Goal: Task Accomplishment & Management: Use online tool/utility

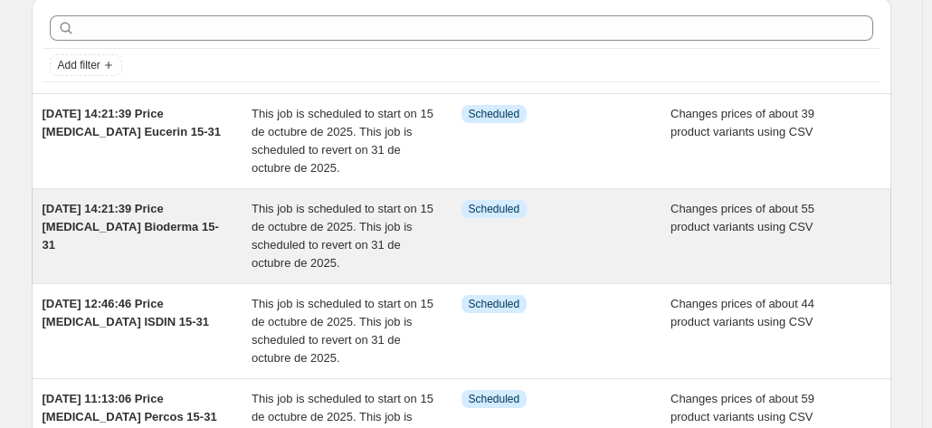
scroll to position [91, 0]
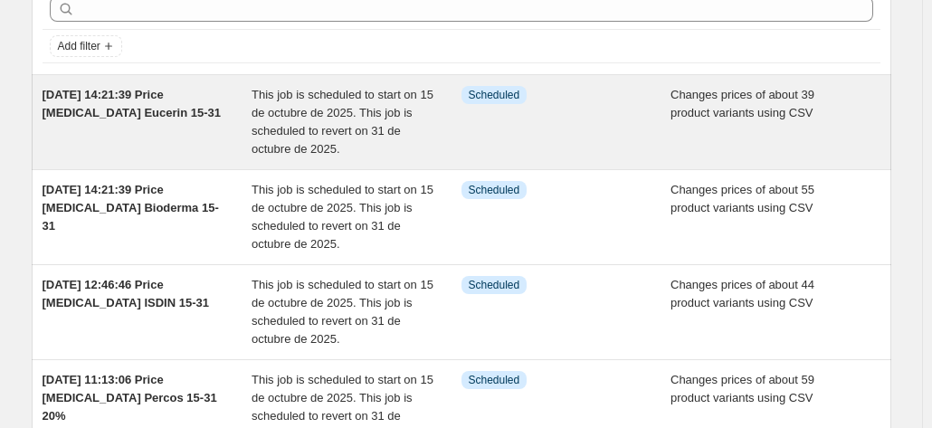
click at [240, 120] on div "[DATE] 14:21:39 Price [MEDICAL_DATA] Eucerin 15-31" at bounding box center [148, 122] width 210 height 72
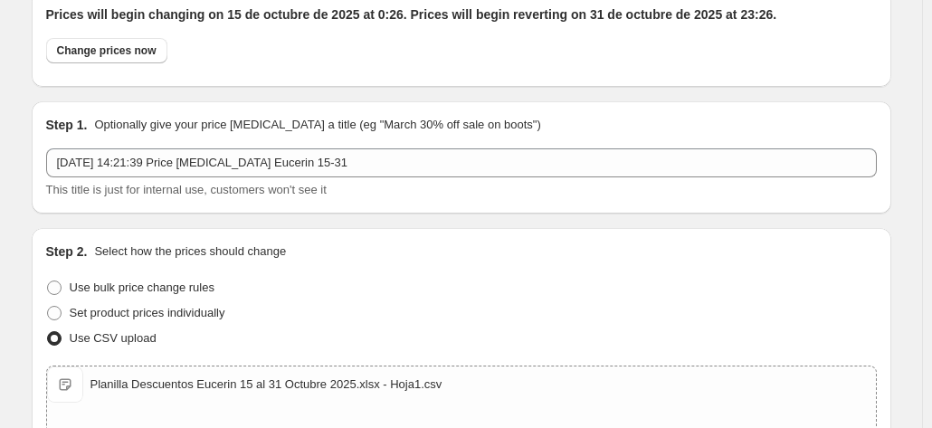
scroll to position [272, 0]
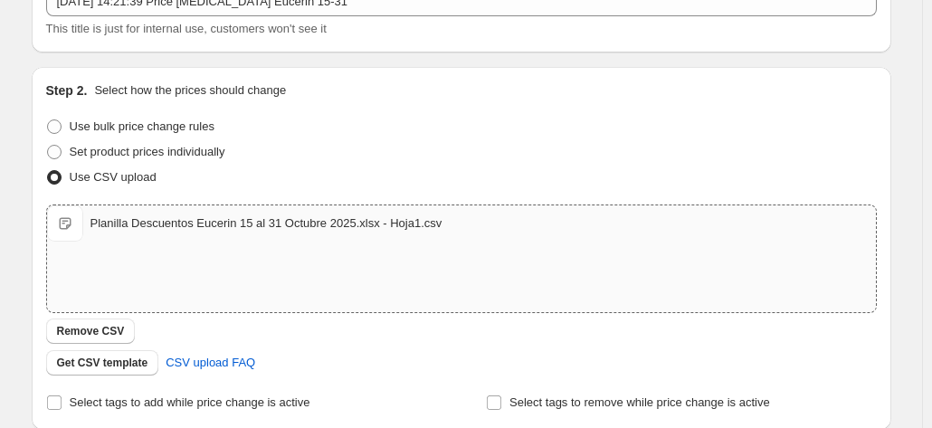
click at [119, 215] on div "Planilla Descuentos Eucerin 15 al 31 Octubre 2025.xlsx - Hoja1.csv" at bounding box center [267, 224] width 352 height 18
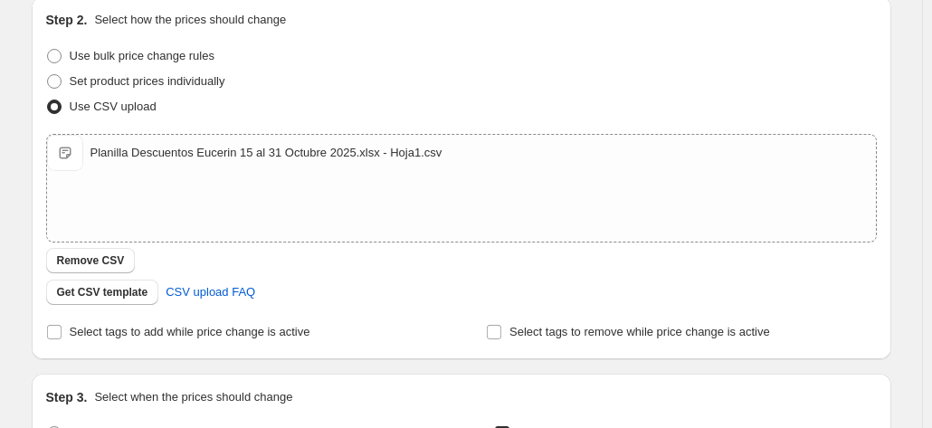
scroll to position [196, 0]
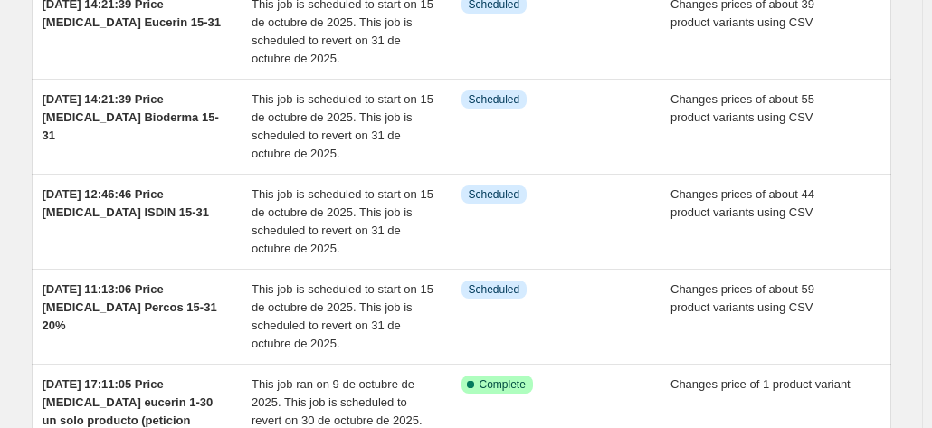
scroll to position [453, 0]
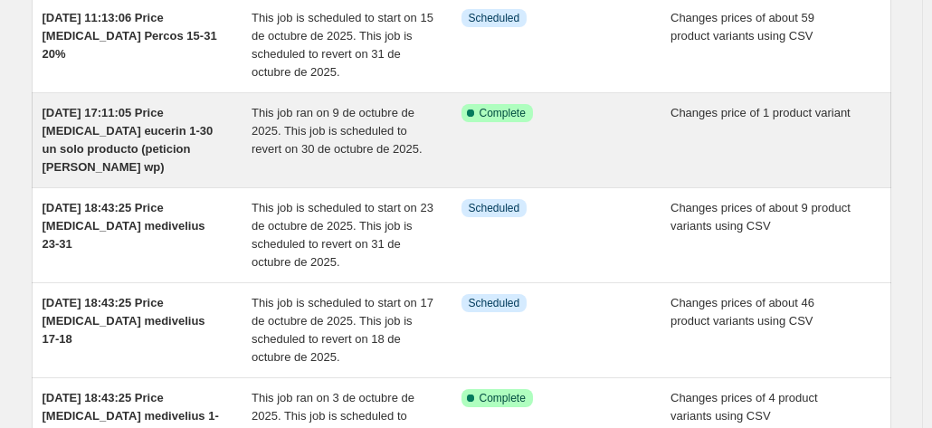
click at [194, 138] on div "[DATE] 17:11:05 Price [MEDICAL_DATA] eucerin 1-30 un solo producto (peticion [P…" at bounding box center [148, 140] width 210 height 72
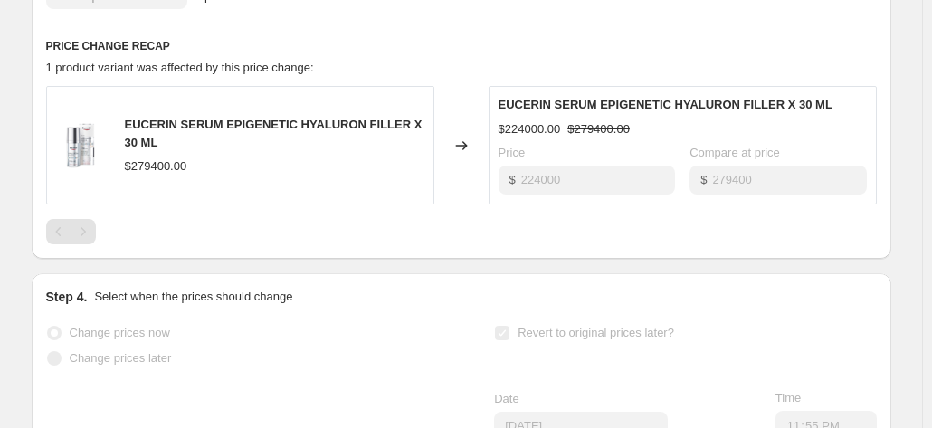
scroll to position [815, 0]
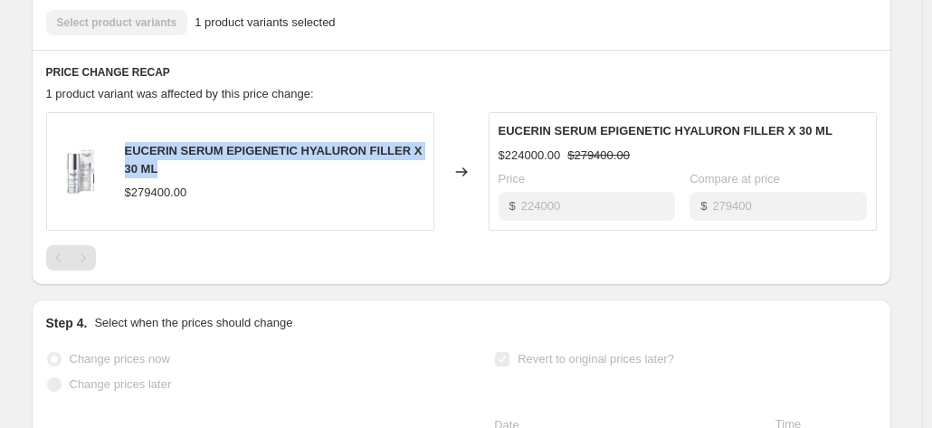
drag, startPoint x: 155, startPoint y: 133, endPoint x: 123, endPoint y: 119, distance: 34.8
click at [123, 119] on div "EUCERIN SERUM EPIGENETIC HYALURON FILLER X 30 ML $279400.00" at bounding box center [240, 171] width 388 height 119
copy span "EUCERIN SERUM EPIGENETIC HYALURON FILLER X 30 ML"
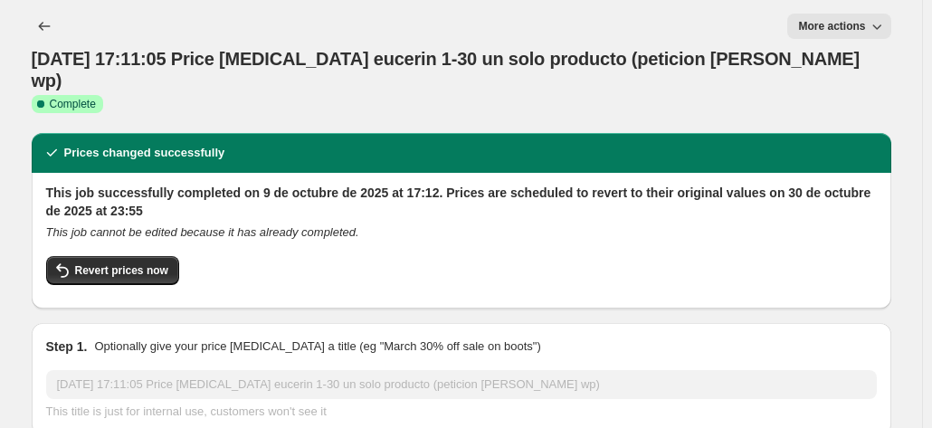
scroll to position [0, 0]
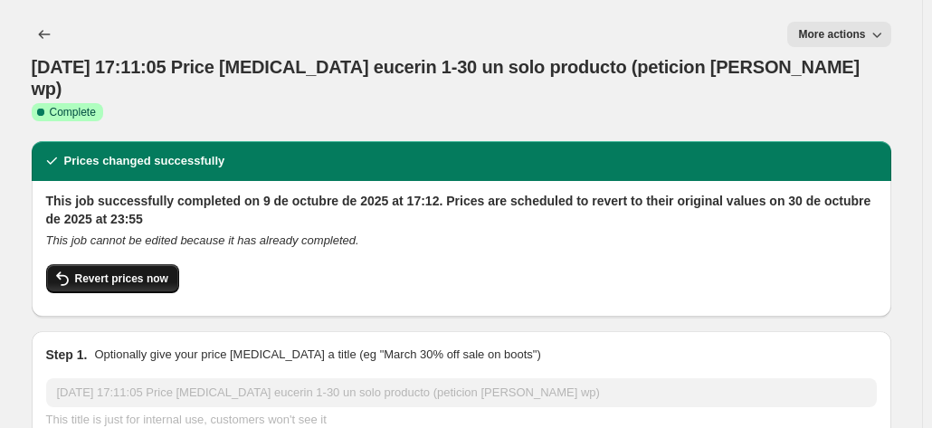
click at [91, 272] on span "Revert prices now" at bounding box center [121, 279] width 93 height 14
checkbox input "false"
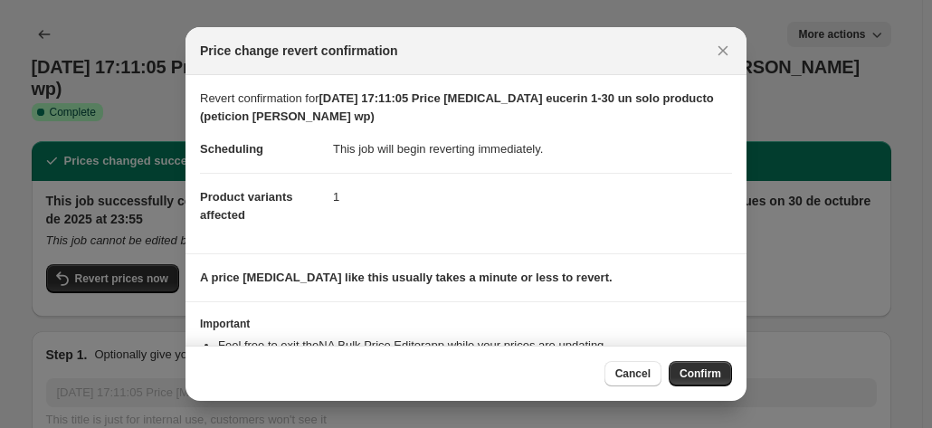
click at [726, 374] on button "Confirm" at bounding box center [700, 373] width 63 height 25
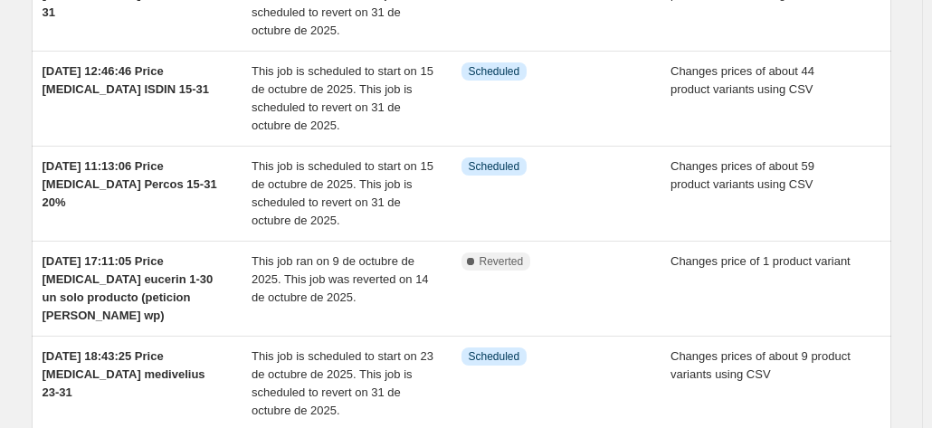
scroll to position [453, 0]
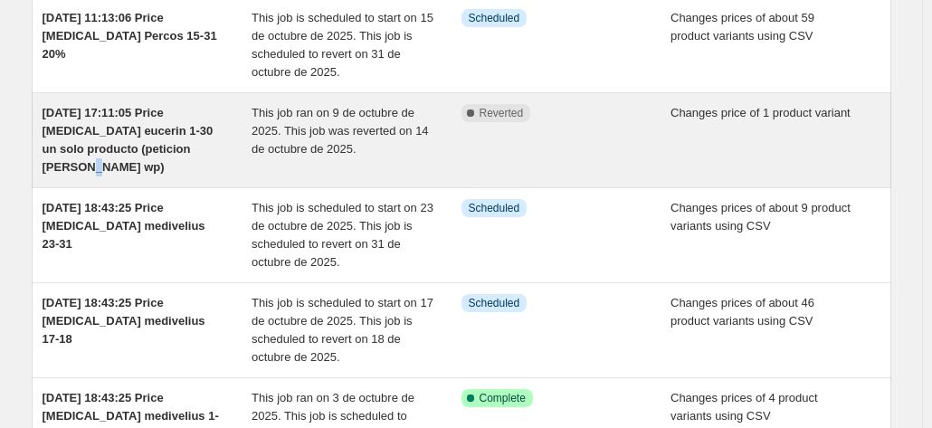
click at [186, 144] on span "[DATE] 17:11:05 Price [MEDICAL_DATA] eucerin 1-30 un solo producto (peticion [P…" at bounding box center [128, 140] width 171 height 68
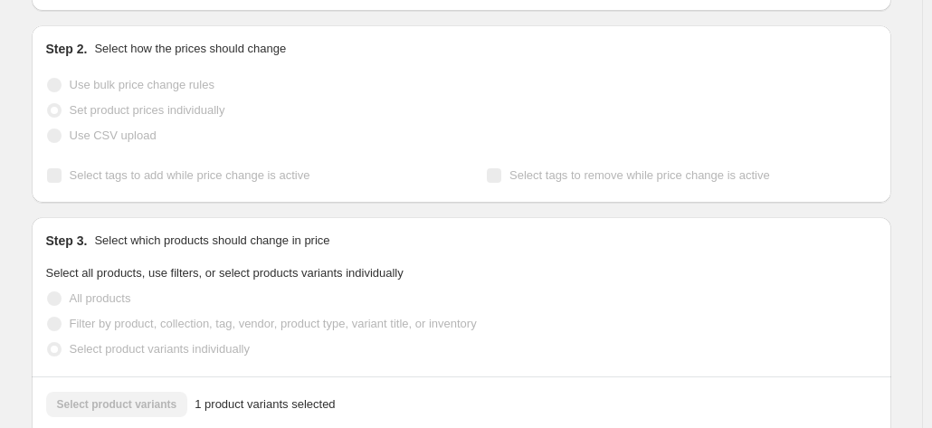
scroll to position [634, 0]
